Goal: Information Seeking & Learning: Learn about a topic

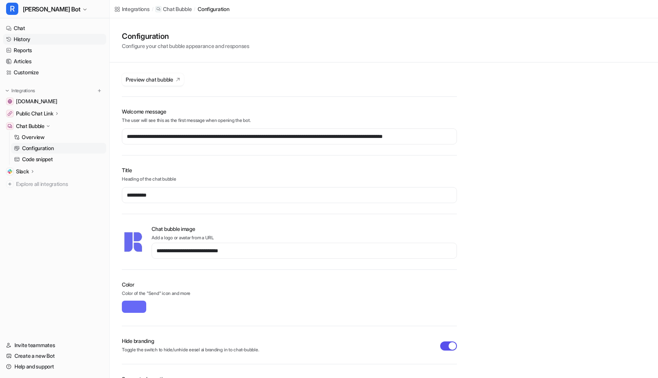
click at [32, 36] on link "History" at bounding box center [54, 39] width 103 height 11
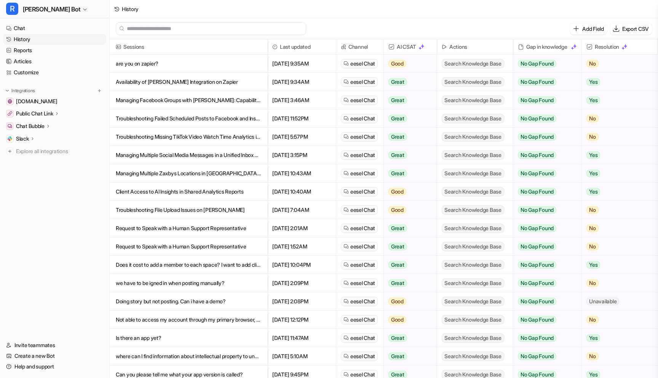
click at [149, 62] on p "are you on zapier?" at bounding box center [189, 63] width 146 height 18
click at [202, 86] on p "Availability of [PERSON_NAME] Integration on Zapier" at bounding box center [189, 82] width 146 height 18
click at [191, 101] on p "Managing Facebook Groups with [PERSON_NAME]: Capabilities and Limitations" at bounding box center [189, 100] width 146 height 18
